Goal: Task Accomplishment & Management: Use online tool/utility

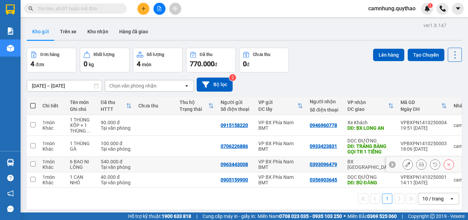
click at [211, 163] on td at bounding box center [196, 164] width 41 height 15
checkbox input "true"
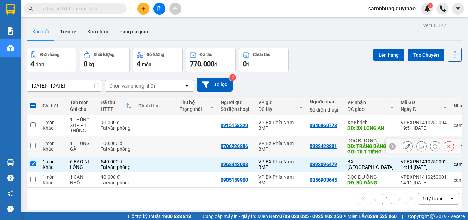
click at [199, 141] on td at bounding box center [196, 146] width 41 height 21
checkbox input "true"
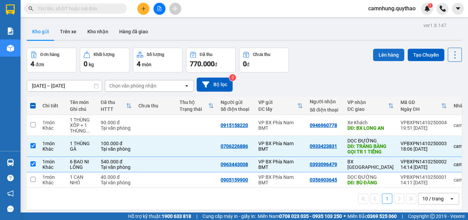
click at [382, 49] on button "Lên hàng" at bounding box center [388, 55] width 31 height 12
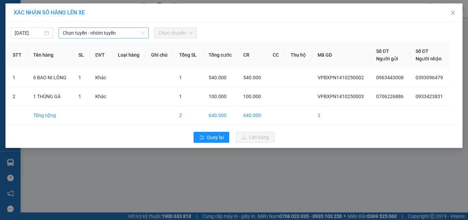
click at [114, 33] on span "Chọn tuyến - nhóm tuyến" at bounding box center [104, 33] width 82 height 10
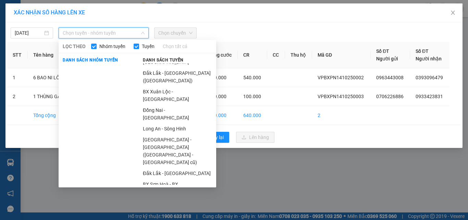
scroll to position [85, 0]
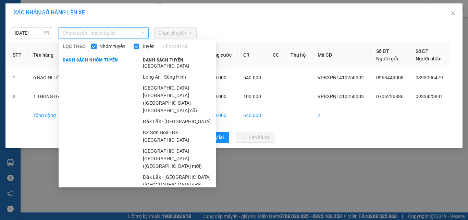
drag, startPoint x: 166, startPoint y: 162, endPoint x: 174, endPoint y: 113, distance: 50.1
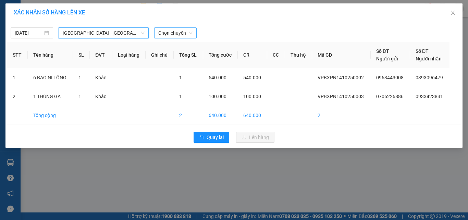
click at [170, 32] on span "Chọn chuyến" at bounding box center [175, 33] width 34 height 10
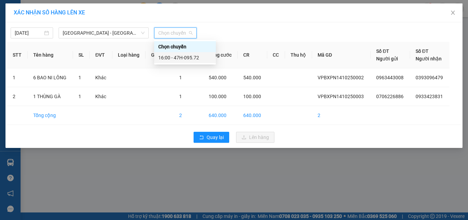
click at [183, 53] on div "16:00 - 47H-095.72" at bounding box center [185, 57] width 62 height 11
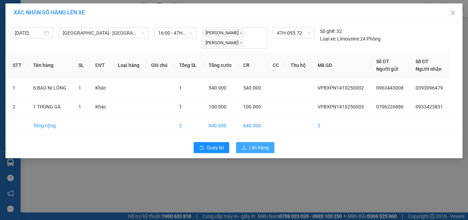
click at [244, 146] on icon "upload" at bounding box center [244, 147] width 5 height 5
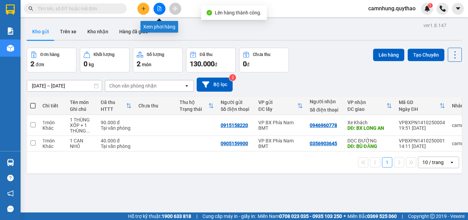
click at [159, 7] on icon "file-add" at bounding box center [159, 8] width 5 height 5
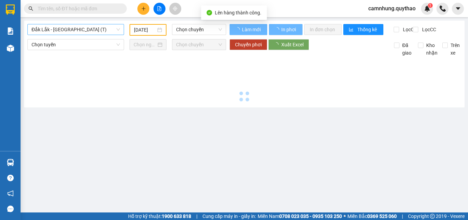
type input "[DATE]"
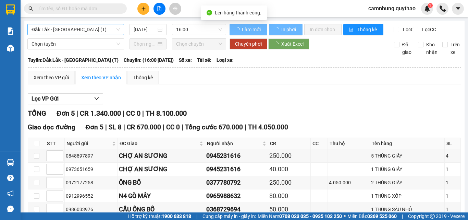
click at [51, 30] on span "Đắk Lắk - [GEOGRAPHIC_DATA] (T)" at bounding box center [76, 29] width 88 height 10
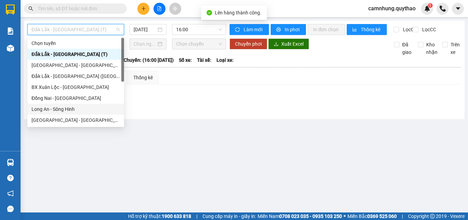
scroll to position [99, 0]
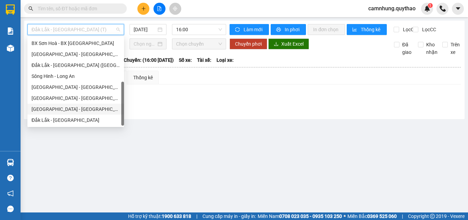
click at [70, 107] on div "[GEOGRAPHIC_DATA] - [GEOGRAPHIC_DATA]" at bounding box center [76, 109] width 88 height 8
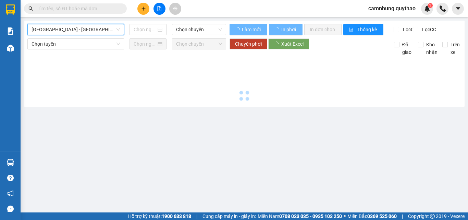
type input "[DATE]"
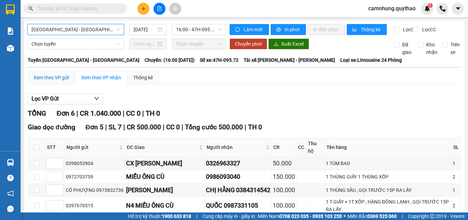
click at [47, 81] on div "Xem theo VP gửi" at bounding box center [51, 78] width 35 height 8
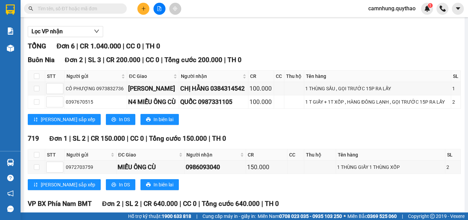
scroll to position [206, 0]
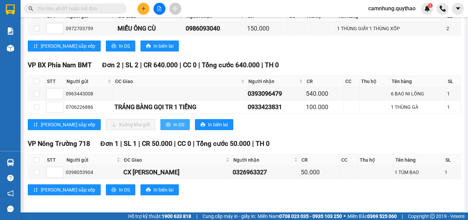
click at [166, 126] on icon "printer" at bounding box center [168, 124] width 4 height 4
click at [261, 5] on div "719 Đơn 1 | SL 2 | CR 150.000 | CC 0 | Tổng cước 150.000 | TH 0" at bounding box center [244, 0] width 433 height 10
